Goal: Information Seeking & Learning: Find specific fact

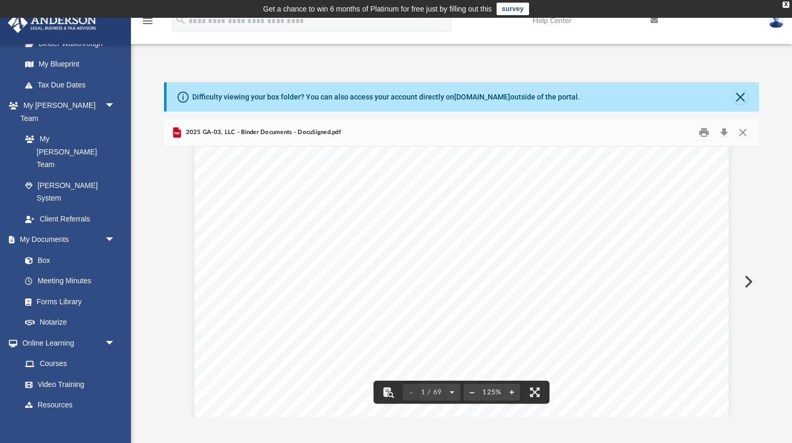
scroll to position [869, 0]
drag, startPoint x: 657, startPoint y: 175, endPoint x: 416, endPoint y: 177, distance: 240.4
click at [416, 177] on span "[STREET_ADDRESS][PERSON_NAME][US_STATE]" at bounding box center [527, 178] width 226 height 10
drag, startPoint x: 467, startPoint y: 181, endPoint x: 412, endPoint y: 180, distance: 55.0
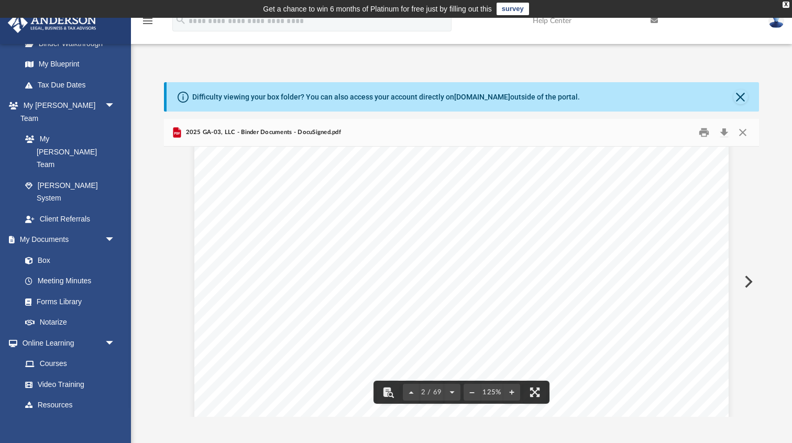
click at [412, 180] on div "Overview of 2025 GA - 03, LLC Entity Formation Information State of Organizatio…" at bounding box center [461, 125] width 534 height 691
drag, startPoint x: 463, startPoint y: 177, endPoint x: 414, endPoint y: 175, distance: 48.7
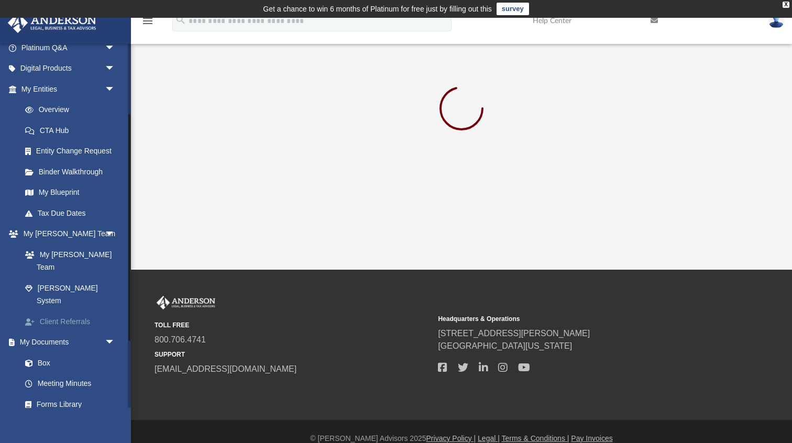
scroll to position [83, 0]
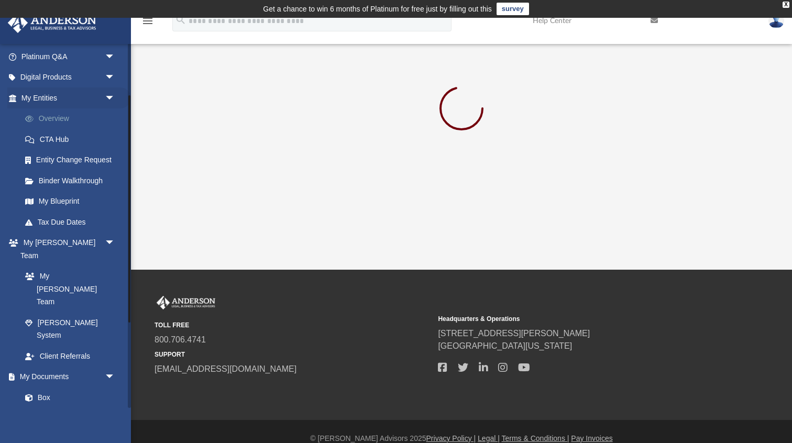
click at [59, 119] on link "Overview" at bounding box center [73, 118] width 116 height 21
click at [54, 98] on link "My Entities arrow_drop_down" at bounding box center [69, 97] width 124 height 21
click at [52, 112] on link "Overview" at bounding box center [73, 118] width 116 height 21
click at [106, 100] on span "arrow_drop_down" at bounding box center [115, 97] width 21 height 21
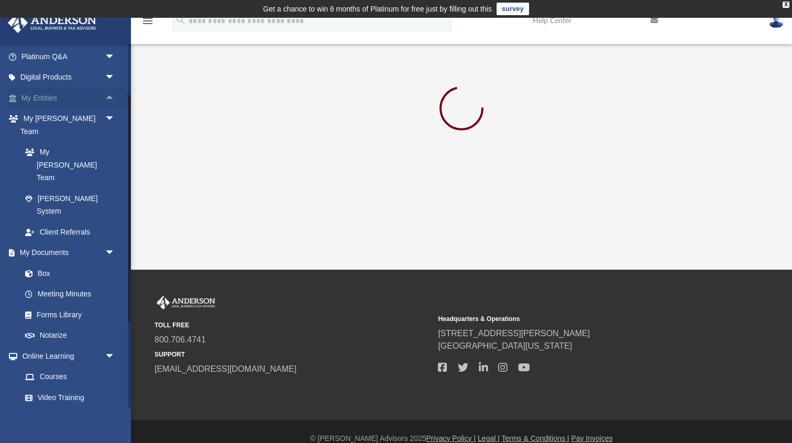
click at [59, 97] on link "My Entities arrow_drop_up" at bounding box center [69, 97] width 124 height 21
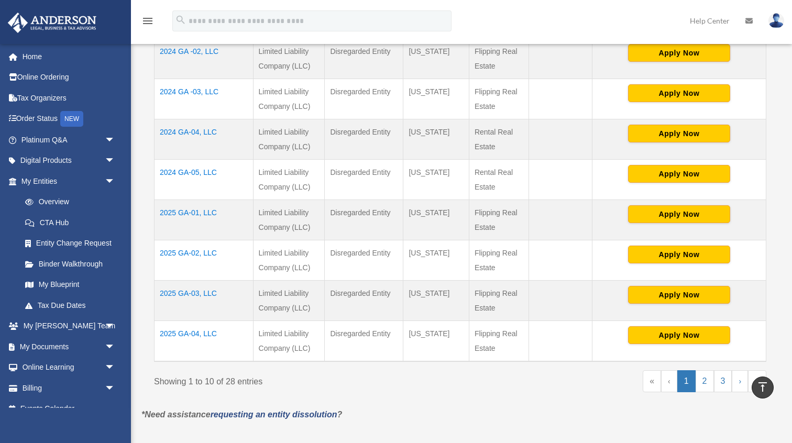
scroll to position [374, 0]
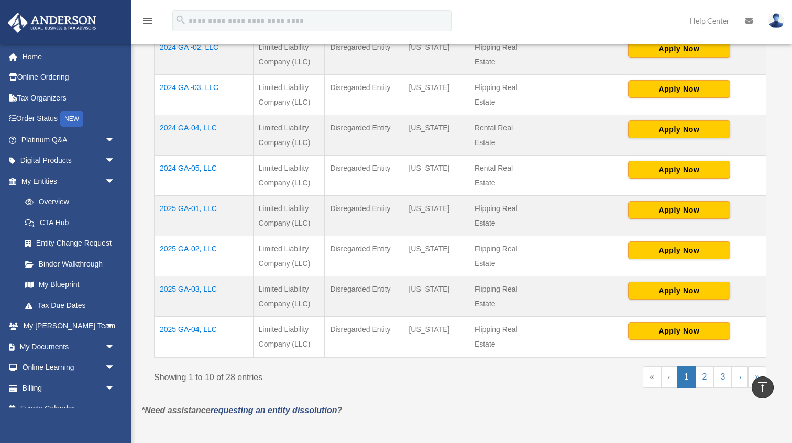
drag, startPoint x: 185, startPoint y: 288, endPoint x: 187, endPoint y: 282, distance: 6.0
click at [187, 282] on td "2025 GA-03, LLC" at bounding box center [203, 297] width 99 height 40
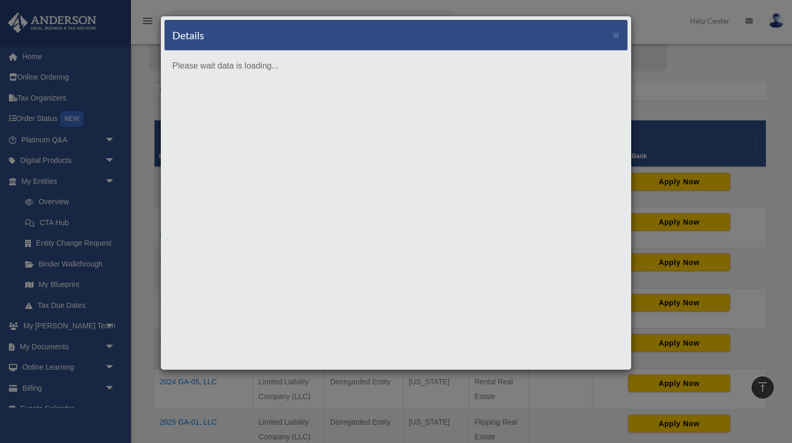
scroll to position [146, 0]
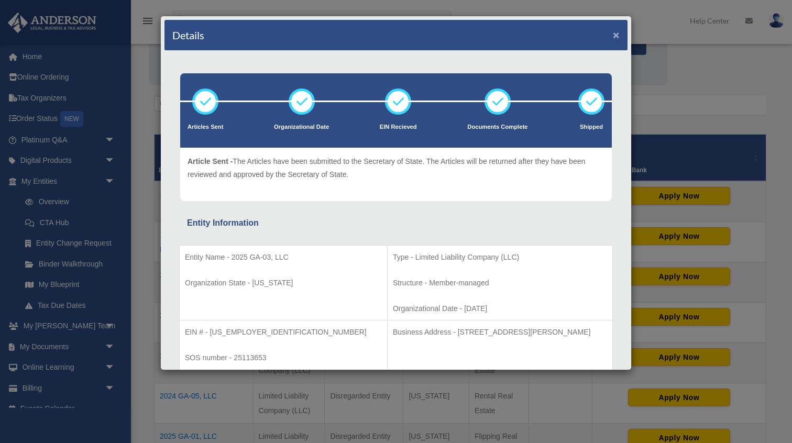
click at [619, 34] on button "×" at bounding box center [616, 34] width 7 height 11
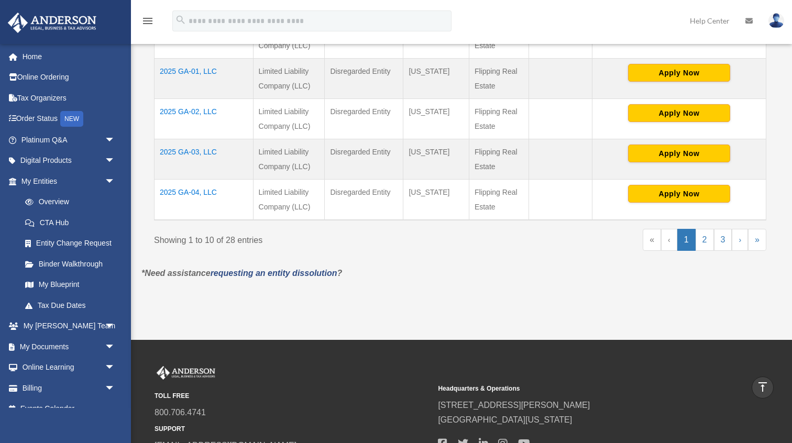
scroll to position [533, 0]
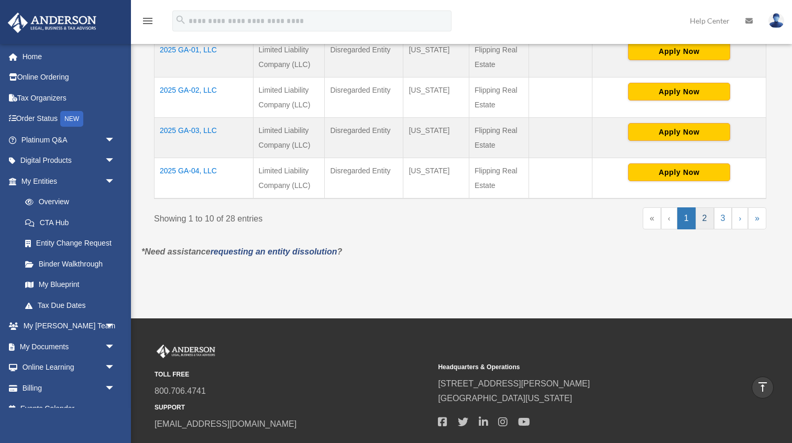
click at [702, 218] on link "2" at bounding box center [705, 218] width 18 height 22
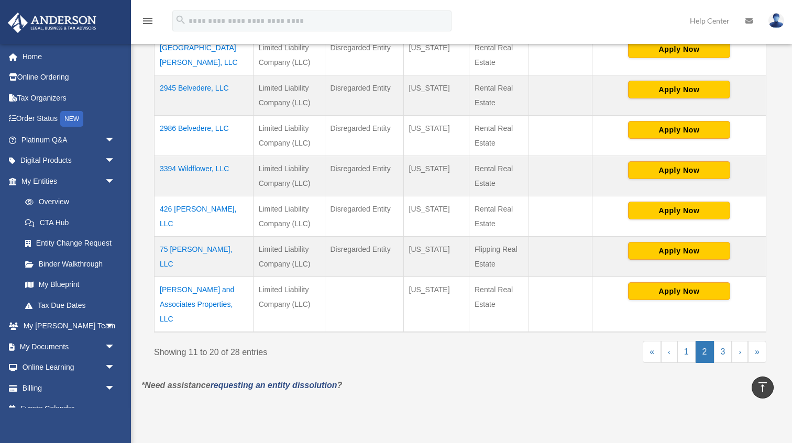
scroll to position [473, 0]
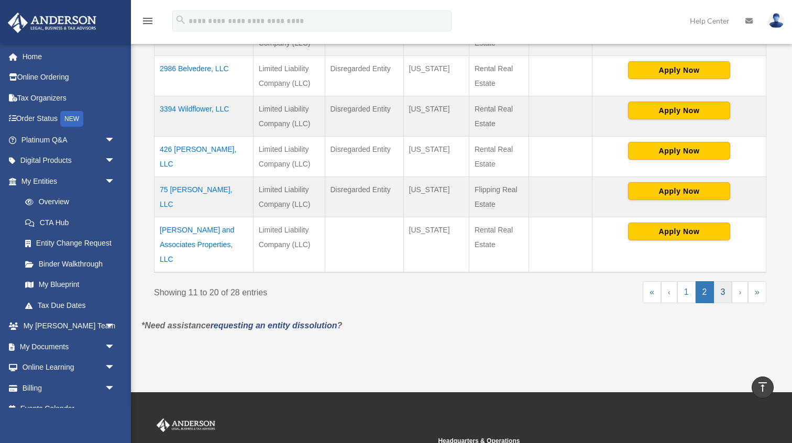
click at [721, 281] on link "3" at bounding box center [723, 292] width 18 height 22
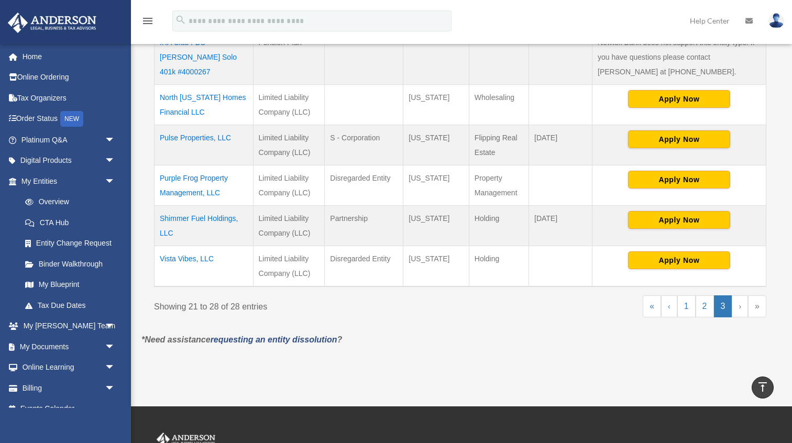
scroll to position [340, 0]
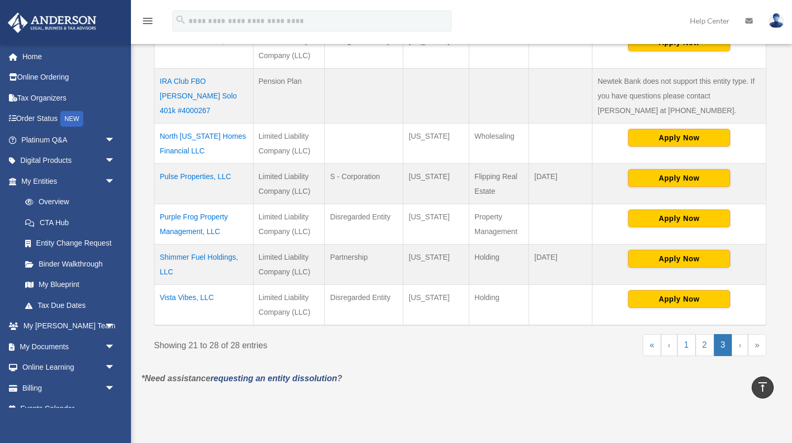
click at [194, 175] on td "Pulse Properties, LLC" at bounding box center [203, 184] width 99 height 40
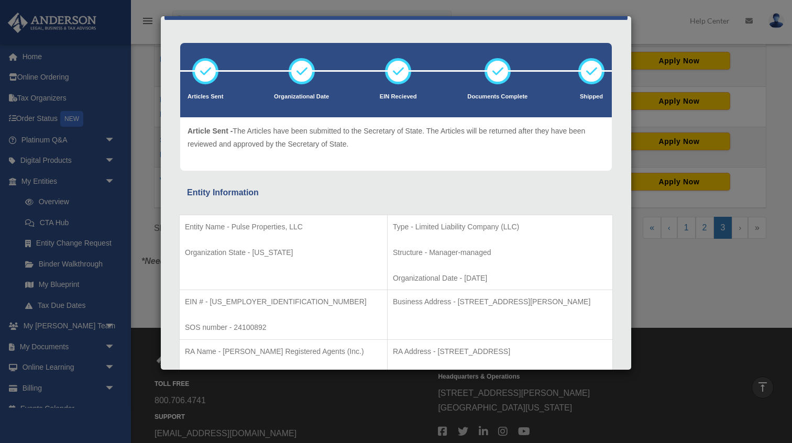
scroll to position [31, 0]
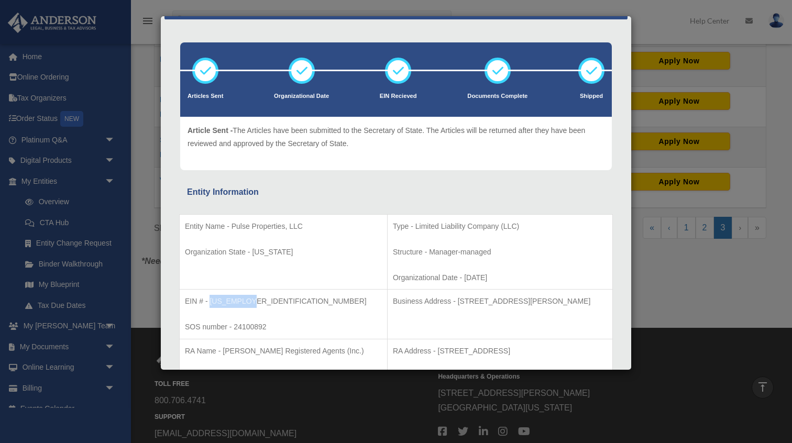
drag, startPoint x: 257, startPoint y: 300, endPoint x: 211, endPoint y: 299, distance: 46.1
click at [211, 299] on p "EIN # - [US_EMPLOYER_IDENTIFICATION_NUMBER]" at bounding box center [283, 301] width 197 height 13
copy p "[US_EMPLOYER_IDENTIFICATION_NUMBER]"
